Goal: Task Accomplishment & Management: Use online tool/utility

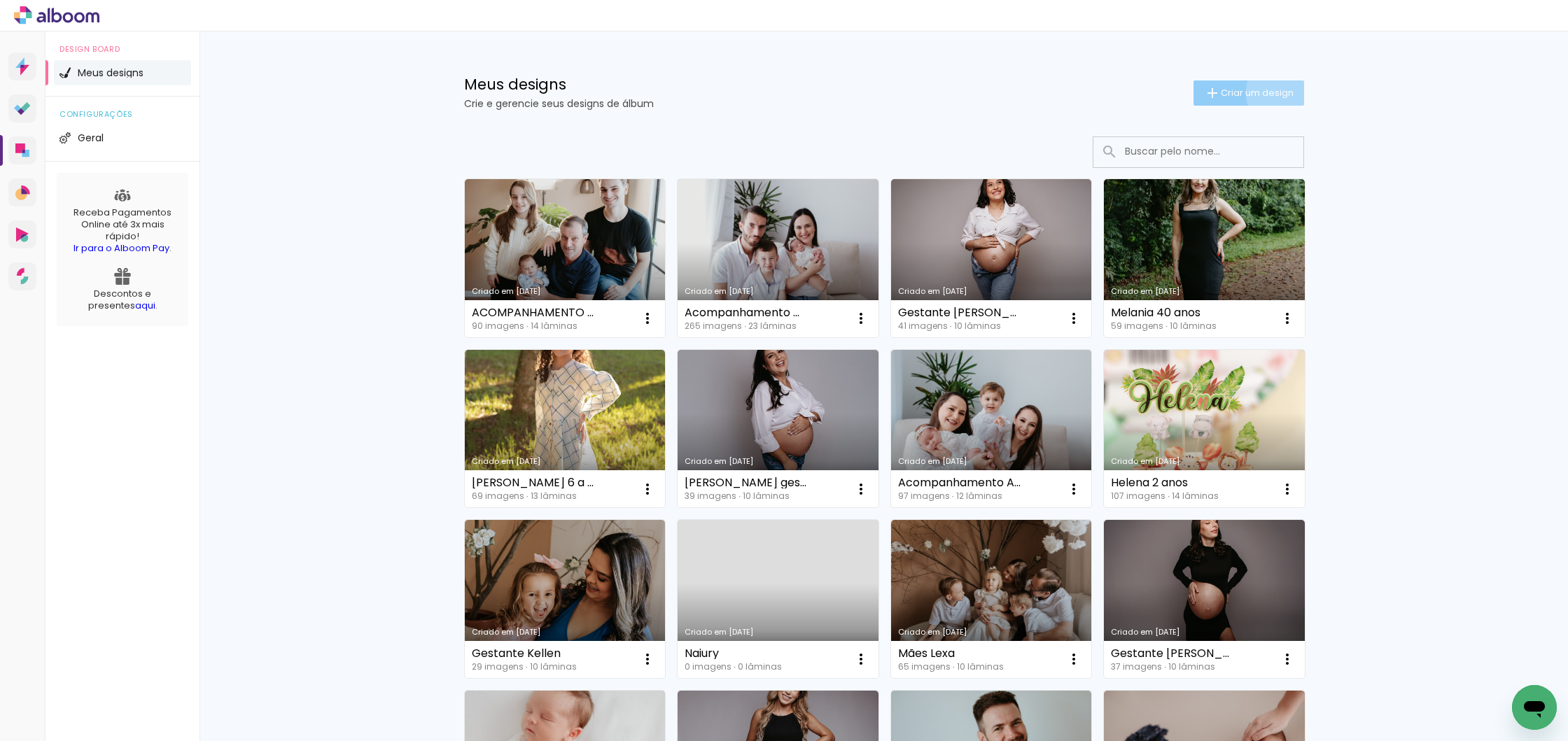
click at [1279, 92] on span "Criar um design" at bounding box center [1257, 93] width 72 height 9
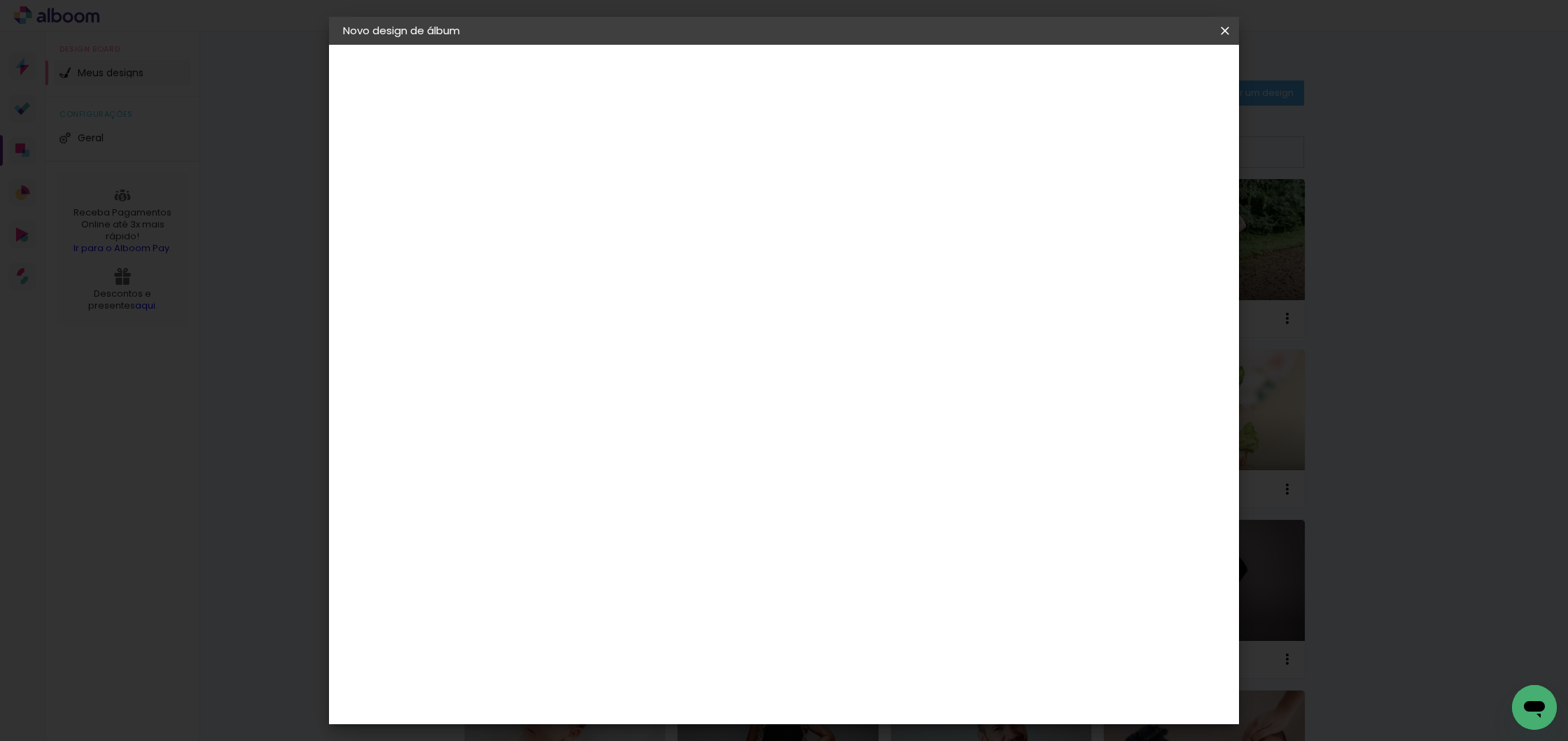
click at [572, 183] on input at bounding box center [572, 188] width 0 height 21
type input "Acompanhamento Alvaro"
type paper-input "Acompanhamento Alvaro"
click at [0, 0] on slot "Avançar" at bounding box center [0, 0] width 0 height 0
click at [834, 208] on paper-item "Tamanho Livre" at bounding box center [767, 213] width 134 height 30
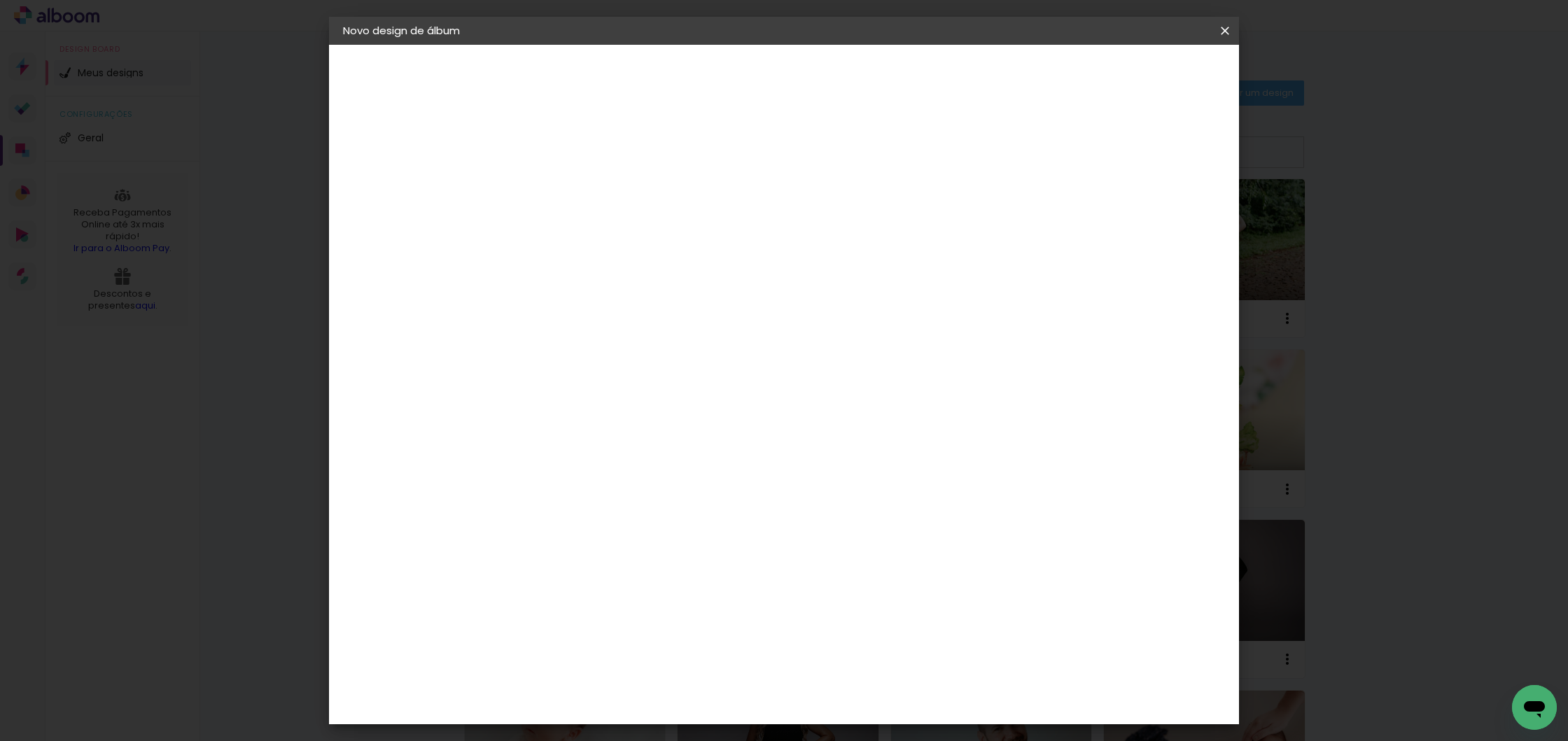
click at [0, 0] on slot "Avançar" at bounding box center [0, 0] width 0 height 0
click at [531, 403] on input "30" at bounding box center [528, 400] width 37 height 21
type input "25"
type paper-input "25"
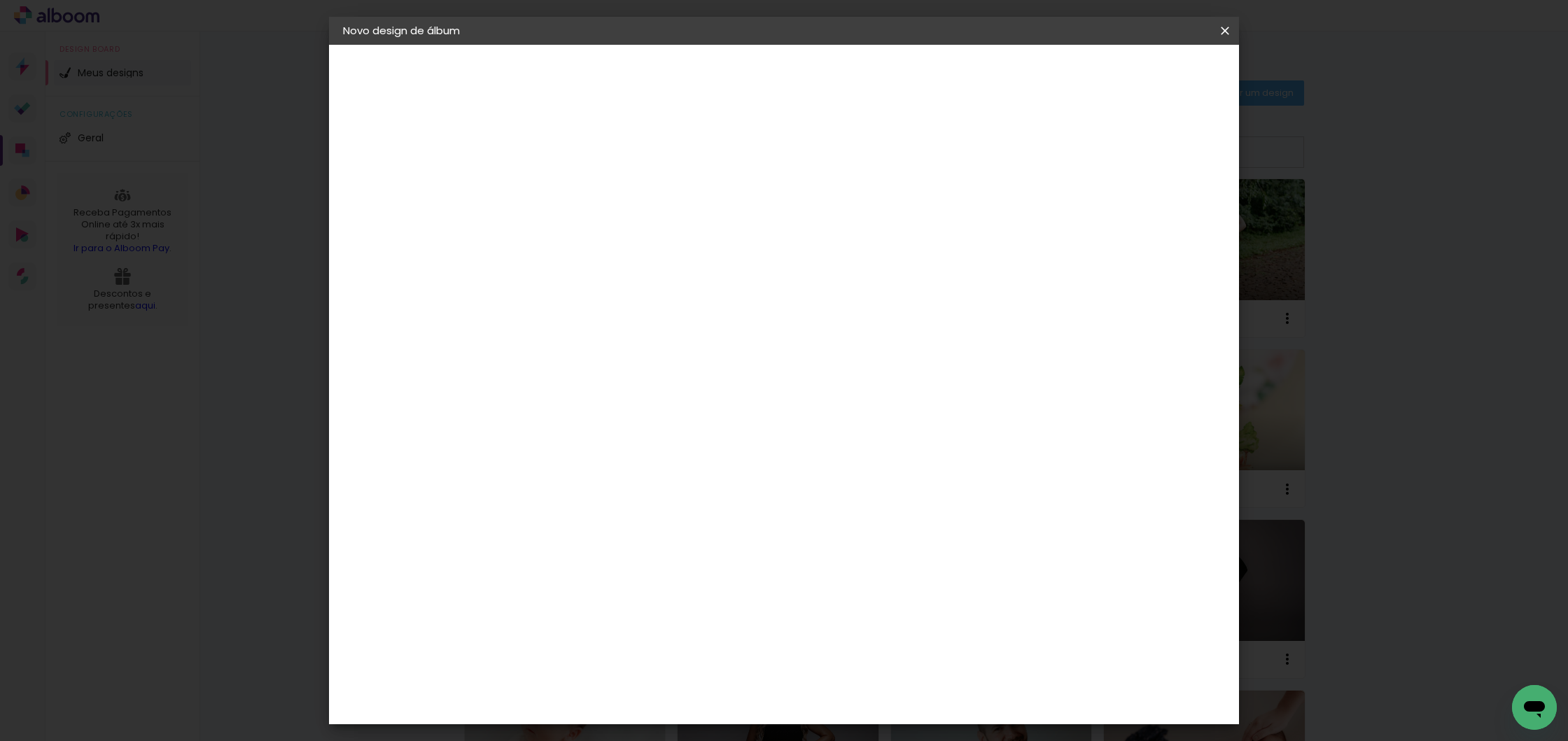
click at [872, 547] on input "60" at bounding box center [866, 543] width 37 height 21
type input "50"
type paper-input "50"
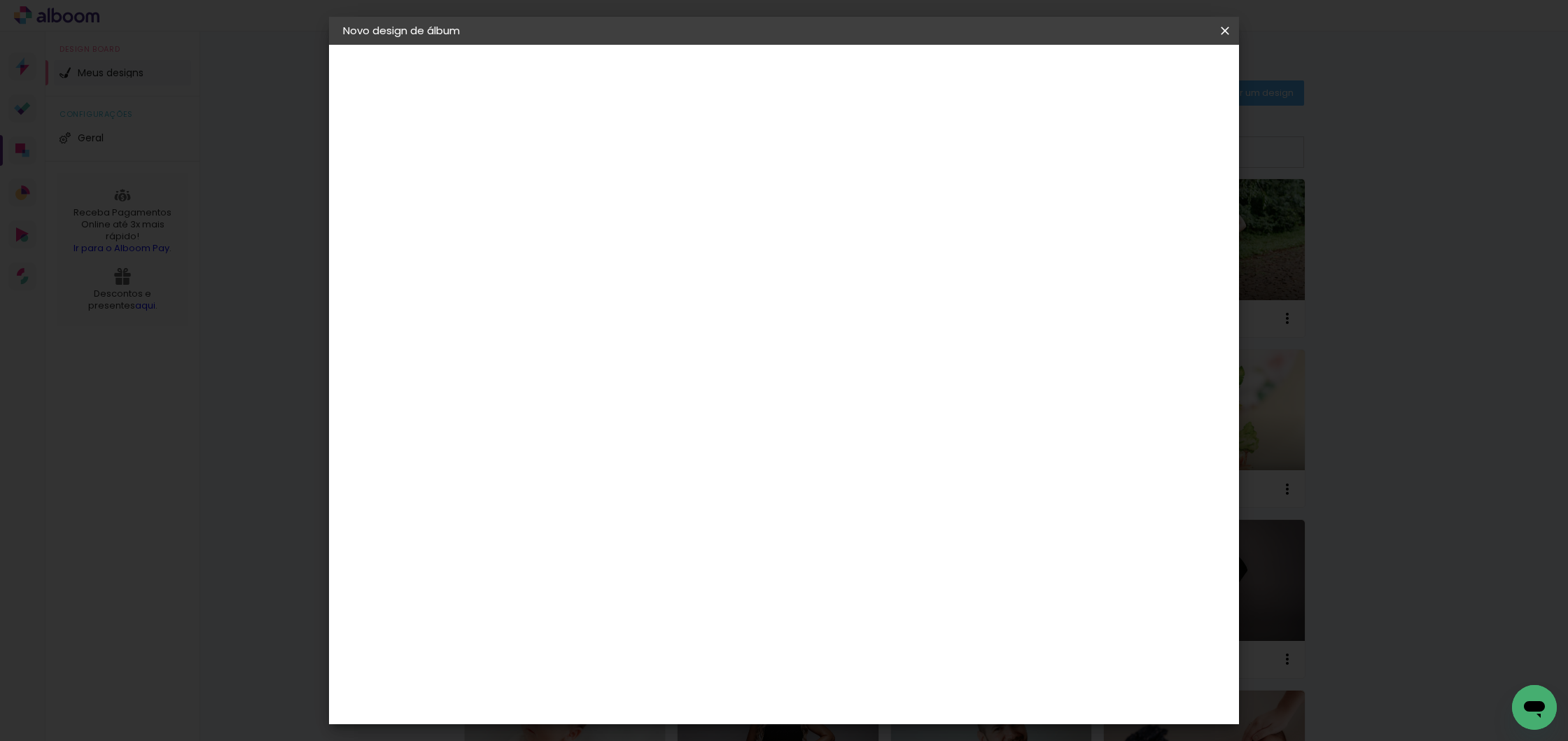
click at [1148, 71] on span "Iniciar design" at bounding box center [1117, 74] width 64 height 10
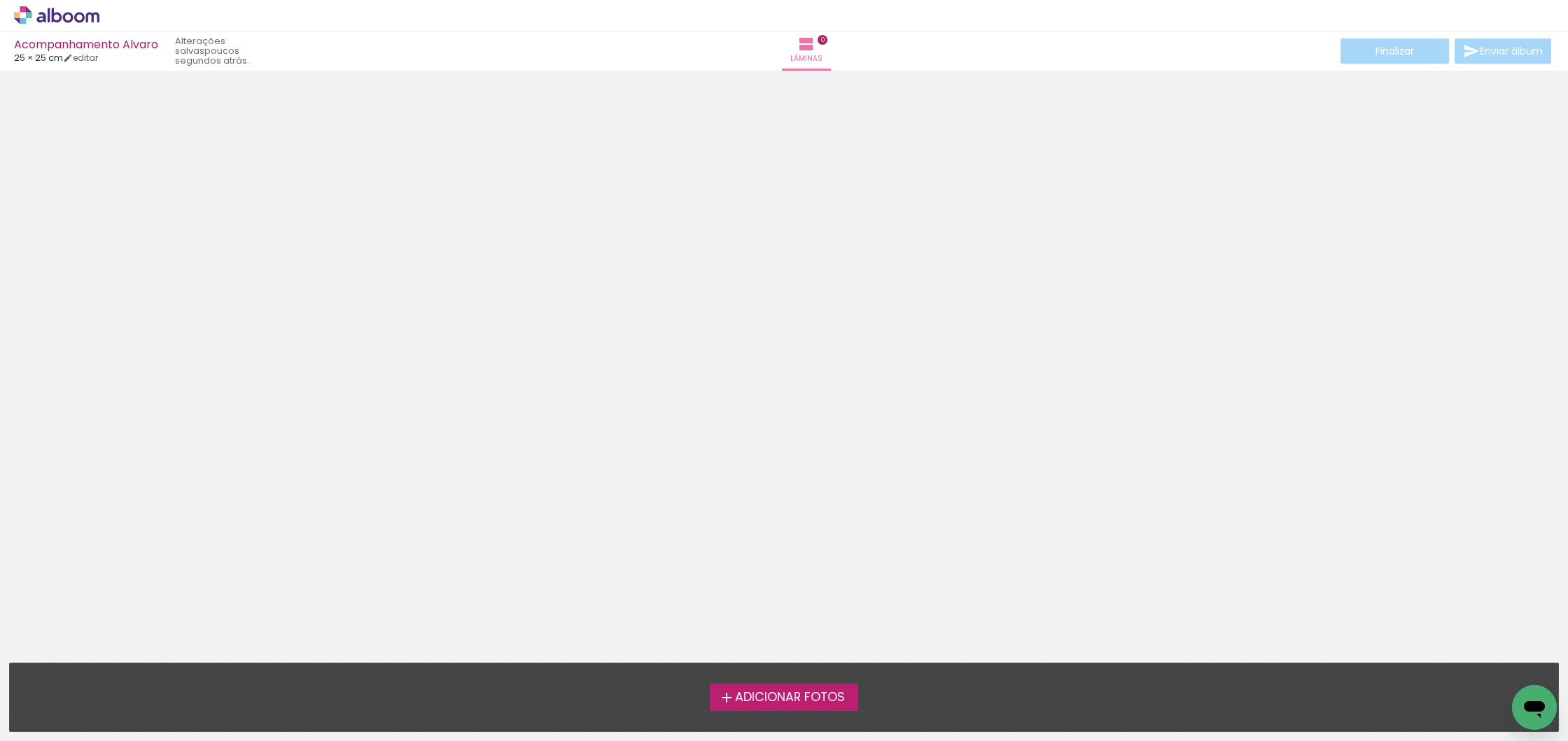
click at [761, 705] on label "Adicionar Fotos" at bounding box center [784, 697] width 149 height 27
click at [0, 0] on input "file" at bounding box center [0, 0] width 0 height 0
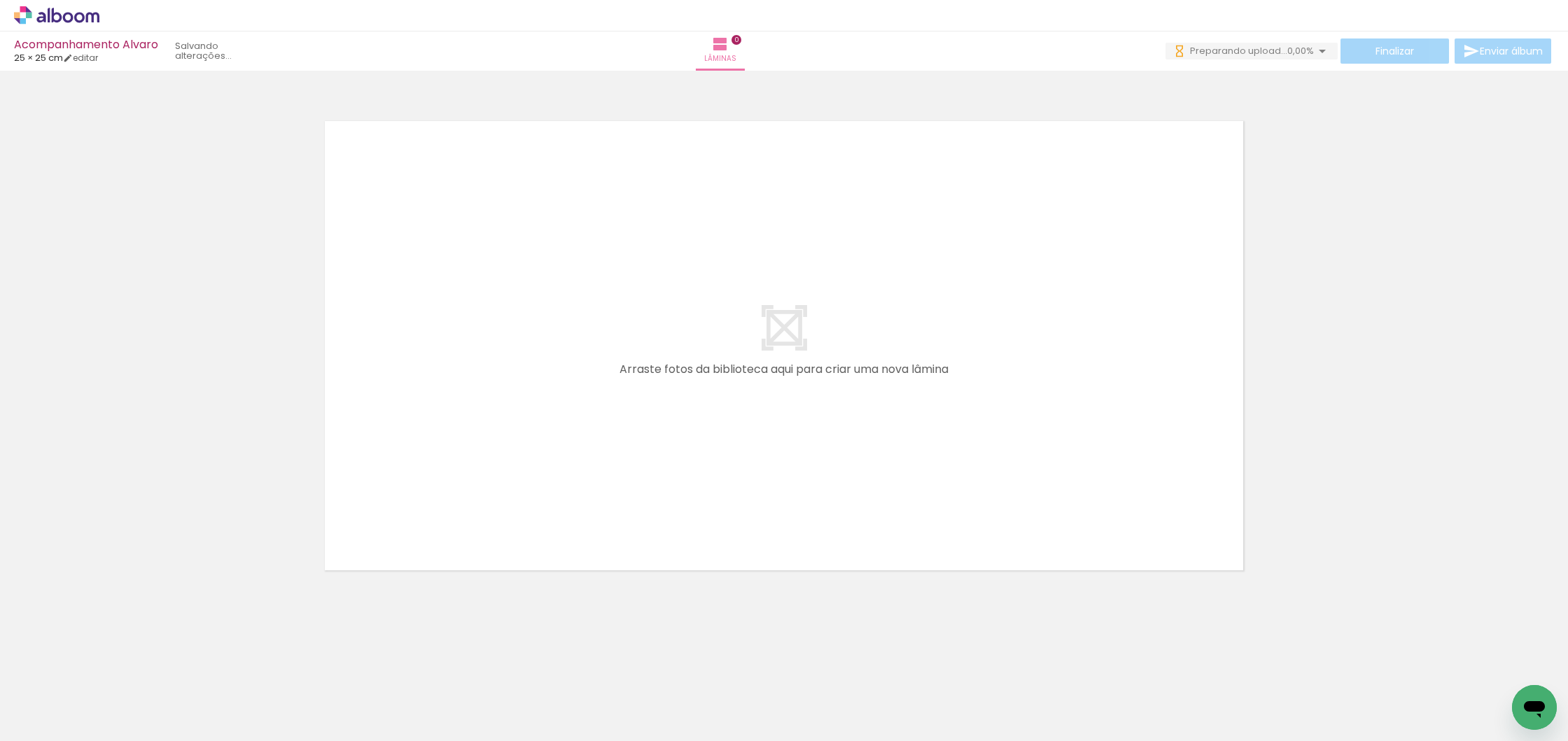
click at [50, 718] on span "Adicionar Fotos" at bounding box center [50, 722] width 42 height 15
click at [0, 0] on input "file" at bounding box center [0, 0] width 0 height 0
click at [46, 727] on span "Adicionar Fotos" at bounding box center [50, 722] width 42 height 15
click at [0, 0] on input "file" at bounding box center [0, 0] width 0 height 0
click at [45, 725] on span "Adicionar Fotos" at bounding box center [50, 722] width 42 height 15
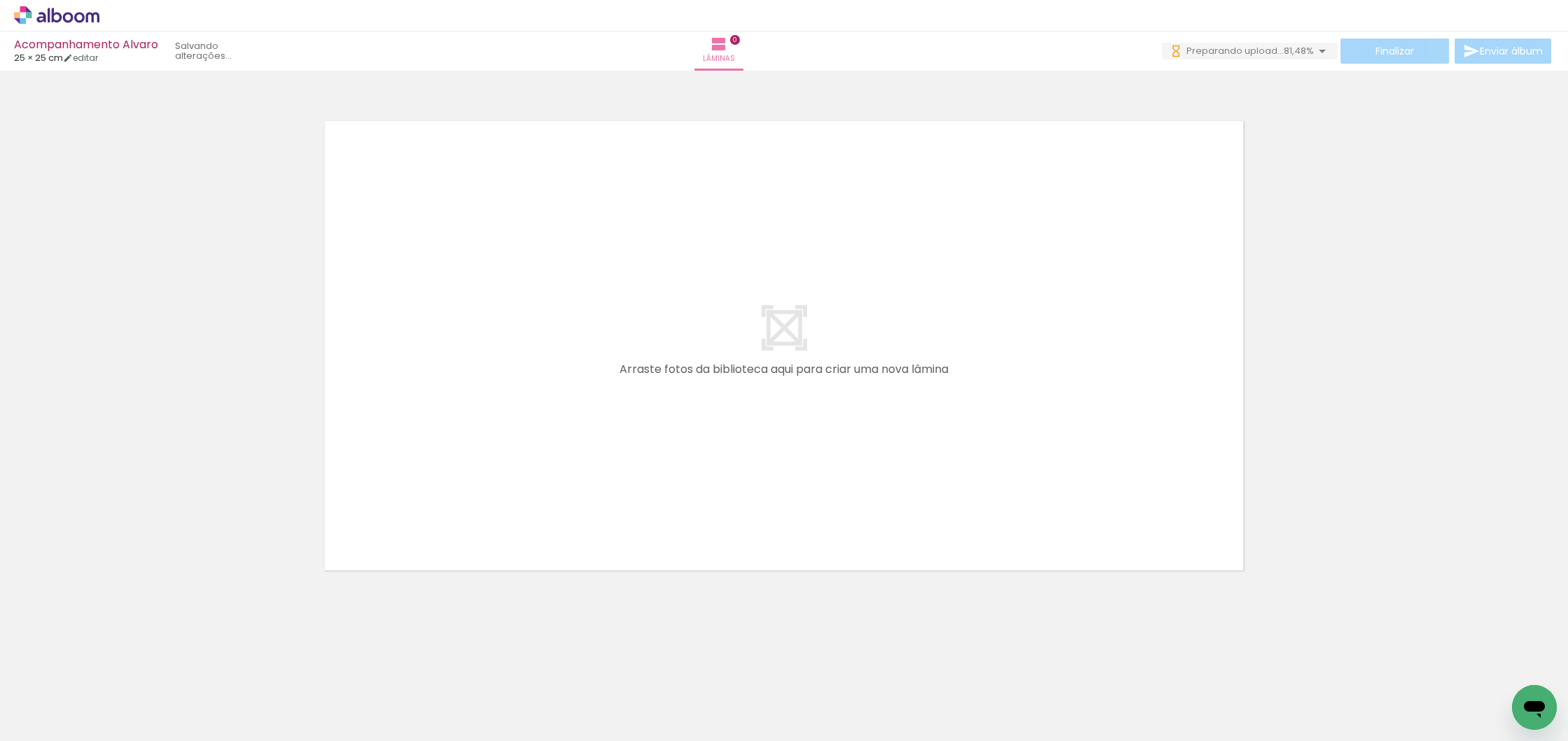
click at [0, 0] on input "file" at bounding box center [0, 0] width 0 height 0
